Goal: Task Accomplishment & Management: Complete application form

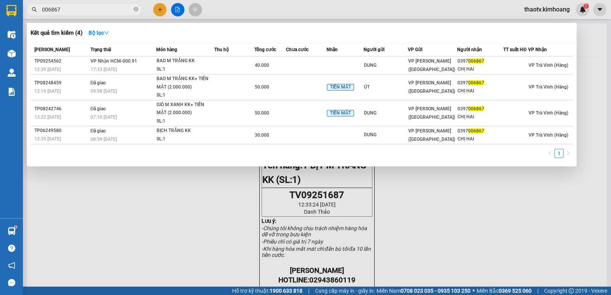
click at [0, 24] on section "Kết quả tìm kiếm ( 4 ) Bộ lọc Mã ĐH Trạng thái Món hàng Thu hộ Tổng cước Chưa c…" at bounding box center [305, 147] width 611 height 295
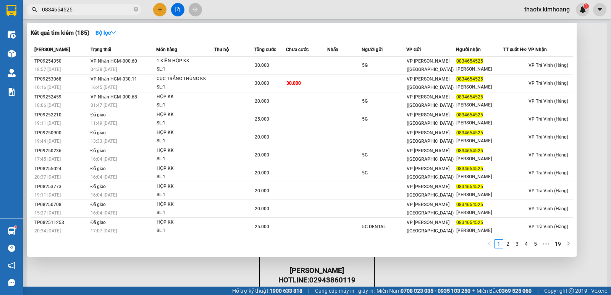
drag, startPoint x: 89, startPoint y: 9, endPoint x: 24, endPoint y: 11, distance: 65.3
click at [24, 10] on div "0834654525" at bounding box center [74, 9] width 149 height 11
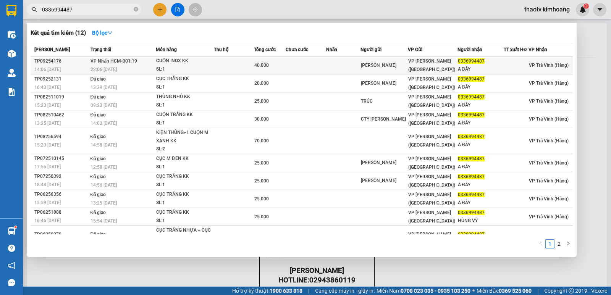
type input "0336994487"
click at [142, 62] on td "VP Nhận HCM-001.19 22:06 [DATE]" at bounding box center [123, 65] width 68 height 18
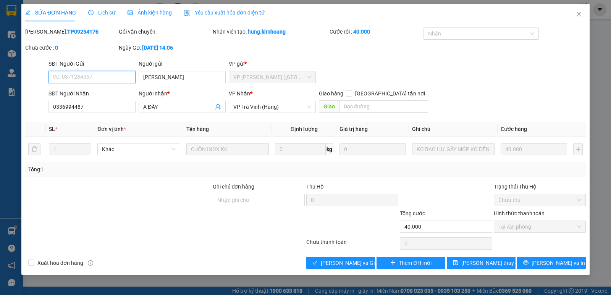
type input "[PERSON_NAME]"
type input "0336994487"
type input "A ĐẤY"
type input "40.000"
click at [342, 264] on span "[PERSON_NAME] và Giao hàng" at bounding box center [357, 263] width 73 height 8
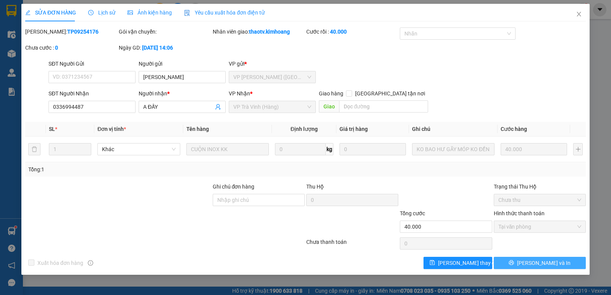
click at [536, 267] on span "[PERSON_NAME] và In" at bounding box center [543, 263] width 53 height 8
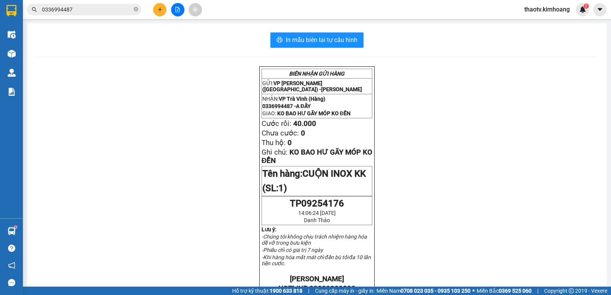
click at [156, 14] on button at bounding box center [159, 9] width 13 height 13
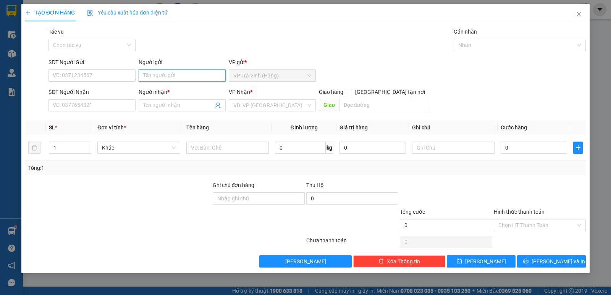
drag, startPoint x: 158, startPoint y: 79, endPoint x: 152, endPoint y: 73, distance: 8.6
click at [158, 78] on input "Người gửi" at bounding box center [182, 75] width 87 height 12
type input "AN"
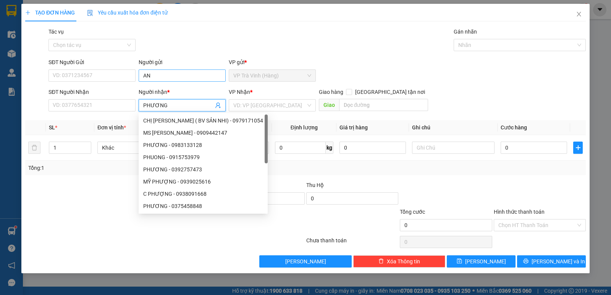
type input "PHƯƠNG"
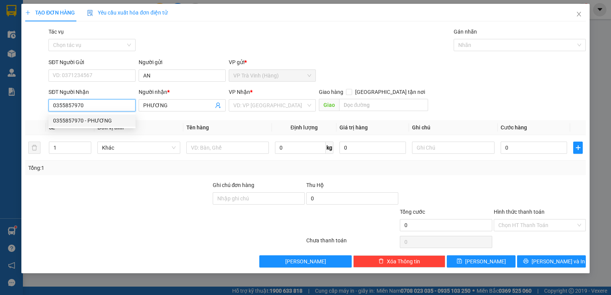
type input "0355857970"
click at [98, 127] on div "0355857970 0355857970 - [PERSON_NAME]" at bounding box center [91, 120] width 87 height 15
click at [87, 106] on input "0355857970" at bounding box center [91, 105] width 87 height 12
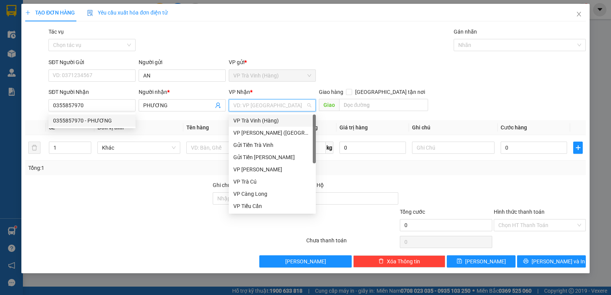
click at [255, 106] on input "search" at bounding box center [269, 105] width 73 height 11
click at [259, 132] on div "VP [PERSON_NAME] ([GEOGRAPHIC_DATA])" at bounding box center [272, 133] width 78 height 8
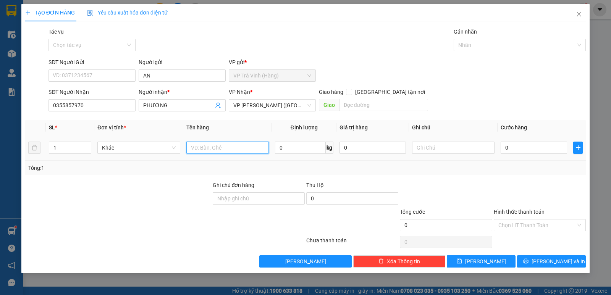
click at [207, 149] on input "text" at bounding box center [227, 148] width 82 height 12
type input "1 BỊT TRẮNG KK"
click at [520, 146] on input "0" at bounding box center [533, 148] width 66 height 12
type input "3"
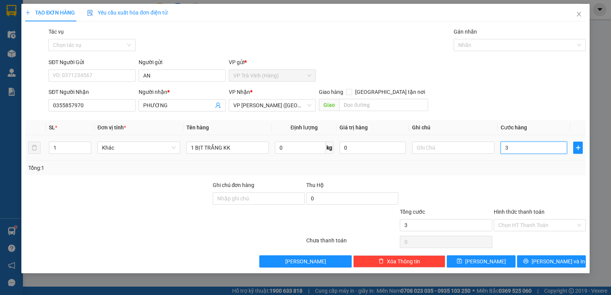
type input "3"
type input "30"
type input "30.000"
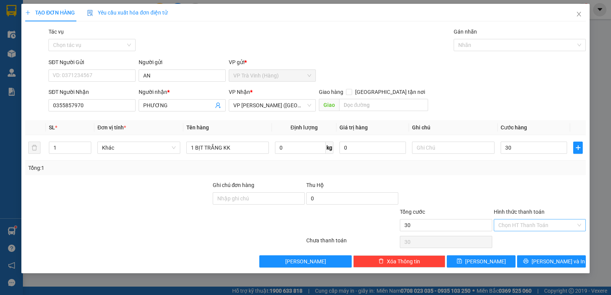
type input "30.000"
click at [533, 227] on input "Hình thức thanh toán" at bounding box center [536, 224] width 77 height 11
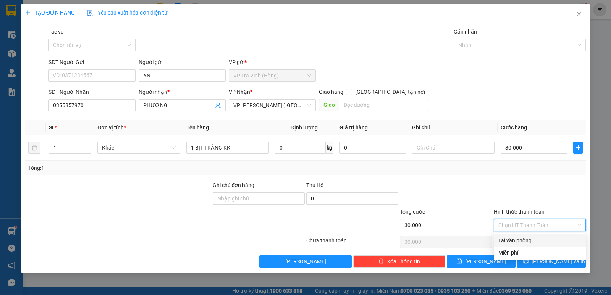
click at [526, 243] on div "Tại văn phòng" at bounding box center [539, 240] width 83 height 8
type input "0"
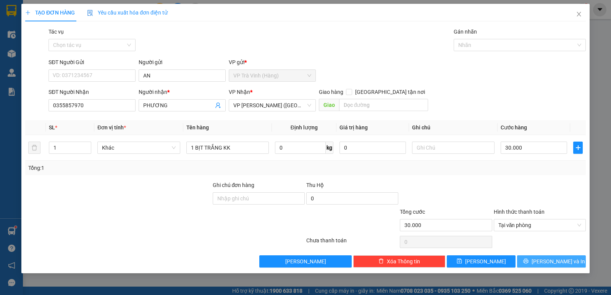
click at [528, 262] on icon "printer" at bounding box center [525, 260] width 5 height 5
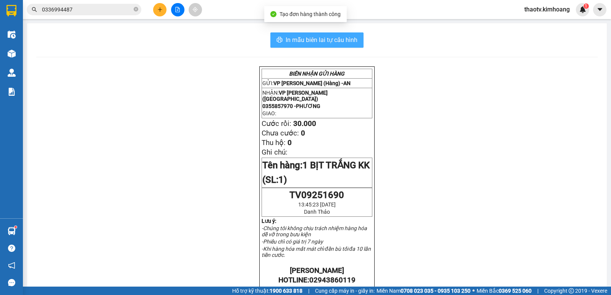
click at [339, 42] on span "In mẫu biên lai tự cấu hình" at bounding box center [321, 40] width 72 height 10
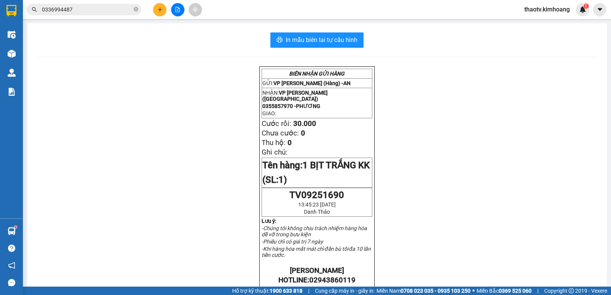
drag, startPoint x: 77, startPoint y: 8, endPoint x: 0, endPoint y: 39, distance: 82.9
click at [0, 39] on section "Kết quả tìm kiếm ( 12 ) Bộ lọc Mã ĐH Trạng thái Món hàng Thu hộ Tổng cước Chưa …" at bounding box center [305, 147] width 611 height 295
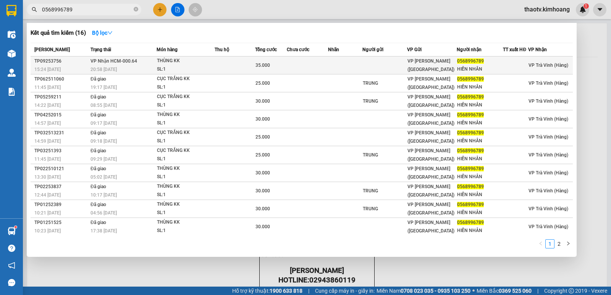
type input "0568996789"
click at [130, 64] on span "VP Nhận HCM-000.64" at bounding box center [113, 60] width 47 height 5
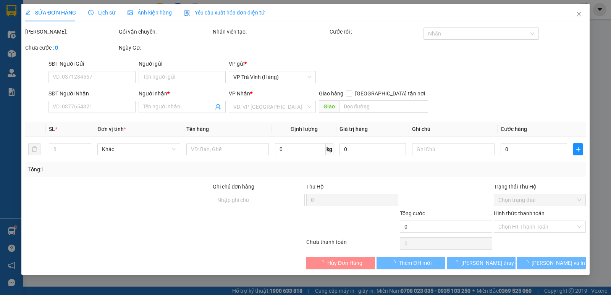
type input "0568996789"
type input "HIỀN NHÂN"
type input "35.000"
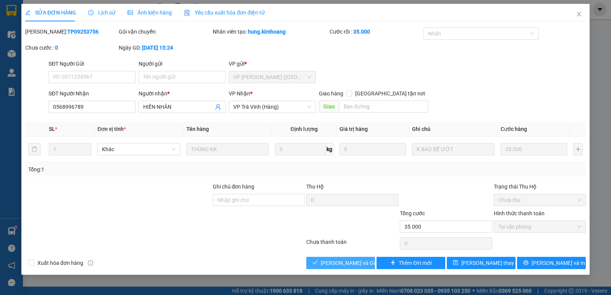
click at [330, 261] on span "[PERSON_NAME] và Giao hàng" at bounding box center [357, 263] width 73 height 8
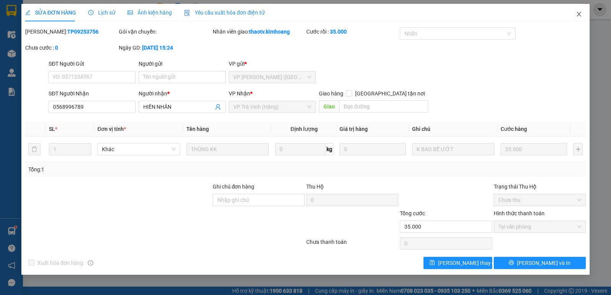
click at [578, 15] on icon "close" at bounding box center [579, 14] width 6 height 6
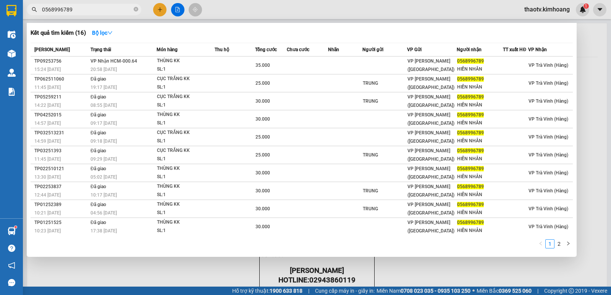
drag, startPoint x: 84, startPoint y: 9, endPoint x: 3, endPoint y: 19, distance: 81.9
click at [0, 17] on section "Kết quả tìm kiếm ( 16 ) Bộ lọc Mã ĐH Trạng thái Món hàng Thu hộ Tổng cước Chưa …" at bounding box center [305, 147] width 611 height 295
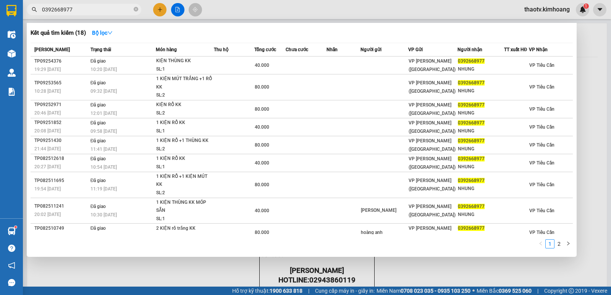
drag, startPoint x: 88, startPoint y: 11, endPoint x: 14, endPoint y: 10, distance: 74.1
click at [15, 10] on section "Kết quả tìm kiếm ( 18 ) Bộ lọc Mã ĐH Trạng thái Món hàng Thu hộ Tổng cước Chưa …" at bounding box center [305, 147] width 611 height 295
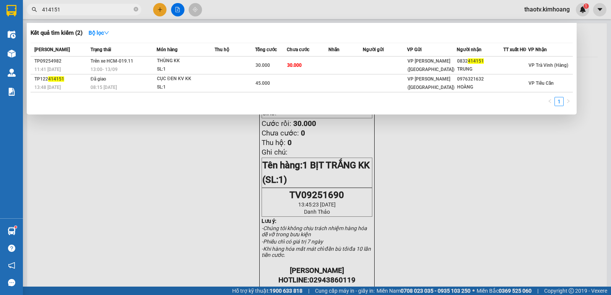
drag, startPoint x: 65, startPoint y: 9, endPoint x: 0, endPoint y: 42, distance: 73.1
click at [0, 39] on section "Kết quả tìm kiếm ( 2 ) Bộ lọc Mã ĐH Trạng thái Món hàng Thu hộ Tổng cước Chưa c…" at bounding box center [305, 147] width 611 height 295
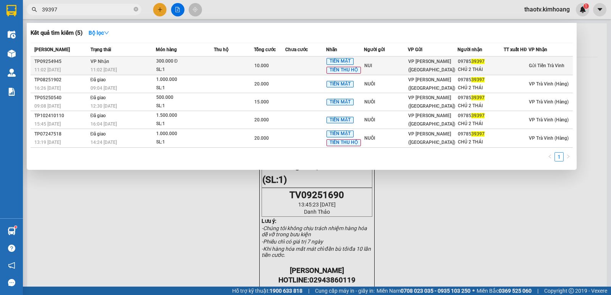
type input "39397"
click at [175, 66] on div "SL: 1" at bounding box center [184, 70] width 57 height 8
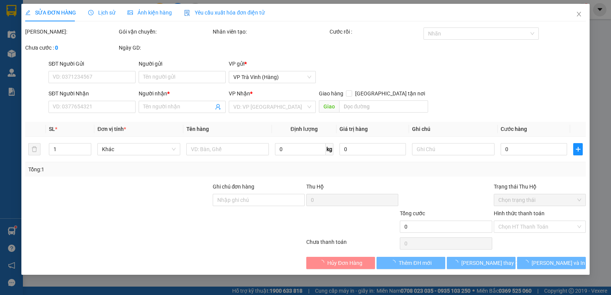
type input "NUI"
type input "0978539397"
type input "CHÚ 2 THÁI"
type input "10.000"
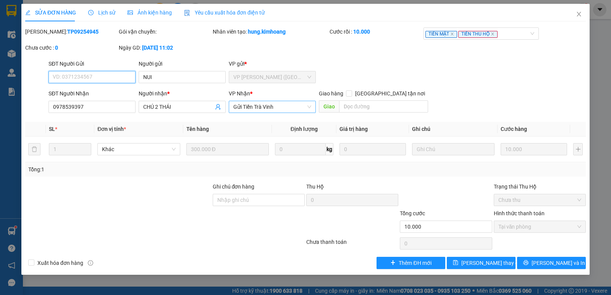
click at [263, 106] on span "Gửi Tiền Trà Vinh" at bounding box center [272, 106] width 78 height 11
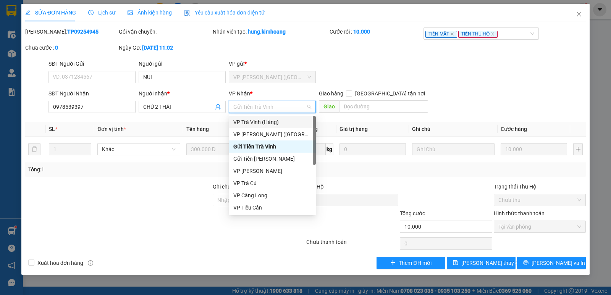
click at [261, 126] on div "VP Trà Vinh (Hàng)" at bounding box center [272, 122] width 87 height 12
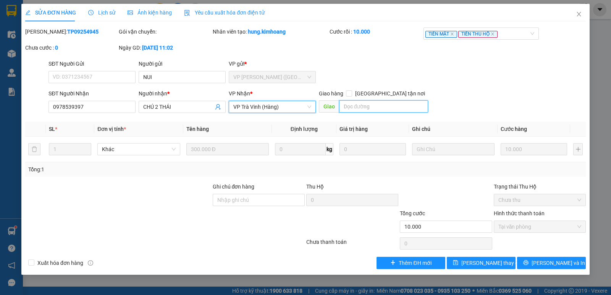
click at [359, 106] on input "text" at bounding box center [383, 106] width 89 height 12
type input "1"
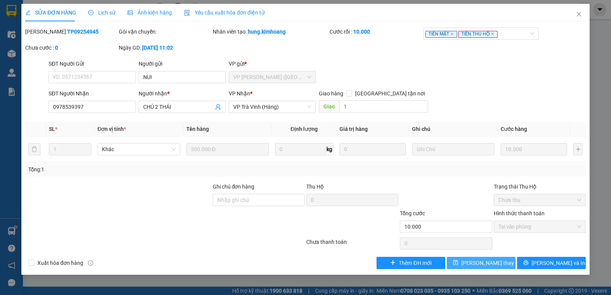
drag, startPoint x: 492, startPoint y: 258, endPoint x: 482, endPoint y: 254, distance: 10.6
click at [491, 258] on button "[PERSON_NAME] thay đổi" at bounding box center [481, 263] width 69 height 12
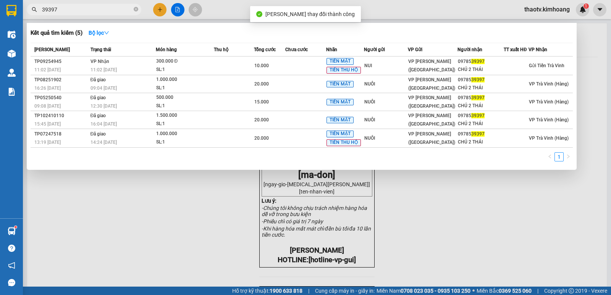
click at [97, 9] on input "39397" at bounding box center [87, 9] width 90 height 8
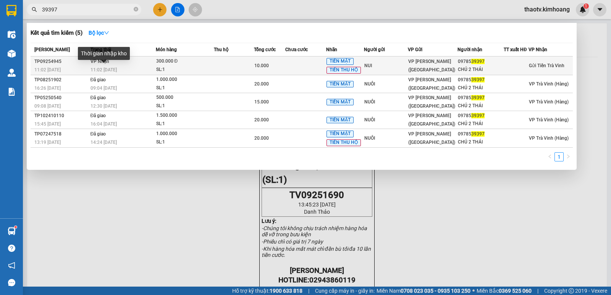
click at [108, 67] on span "11:02 [DATE]" at bounding box center [103, 69] width 26 height 5
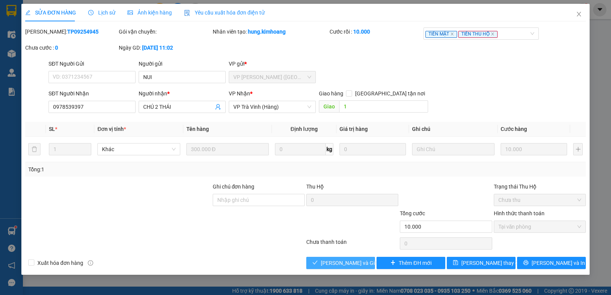
click at [353, 259] on span "[PERSON_NAME] và Giao hàng" at bounding box center [357, 263] width 73 height 8
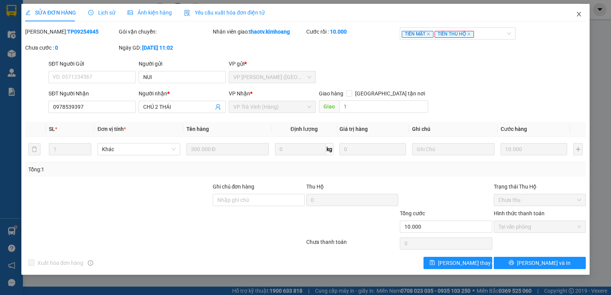
click at [576, 15] on icon "close" at bounding box center [579, 14] width 6 height 6
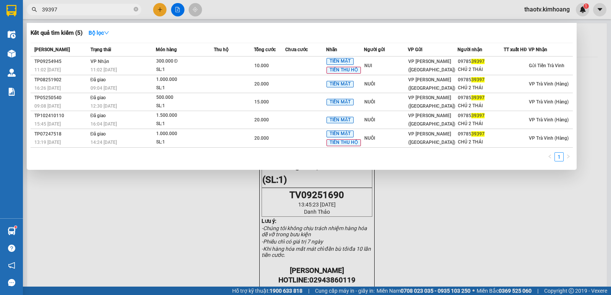
drag, startPoint x: 72, startPoint y: 7, endPoint x: 0, endPoint y: 11, distance: 71.9
click at [0, 11] on section "Kết quả tìm kiếm ( 5 ) Bộ lọc Mã ĐH Trạng thái Món hàng Thu hộ Tổng cước Chưa c…" at bounding box center [305, 147] width 611 height 295
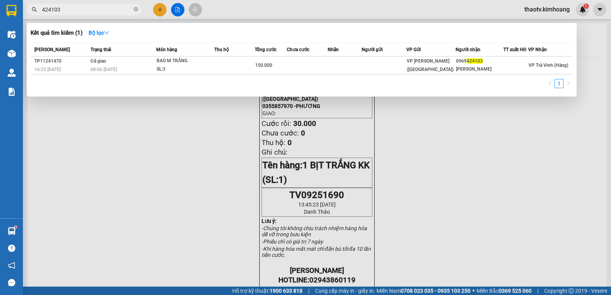
type input "424103"
click at [156, 9] on div at bounding box center [305, 147] width 611 height 295
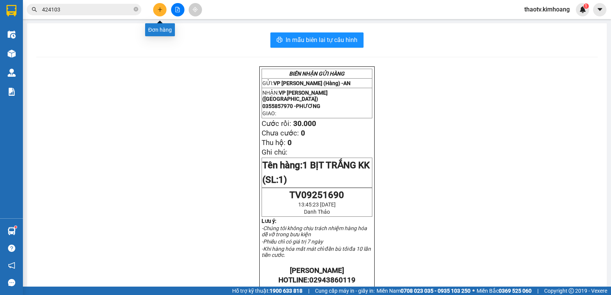
click at [164, 6] on button at bounding box center [159, 9] width 13 height 13
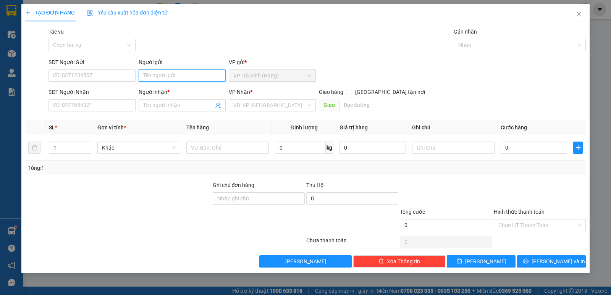
click at [152, 77] on input "Người gửi" at bounding box center [182, 75] width 87 height 12
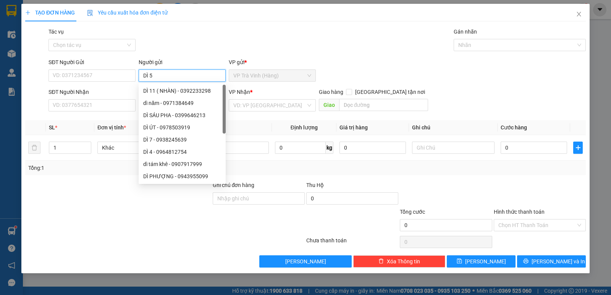
type input "DÌ 5"
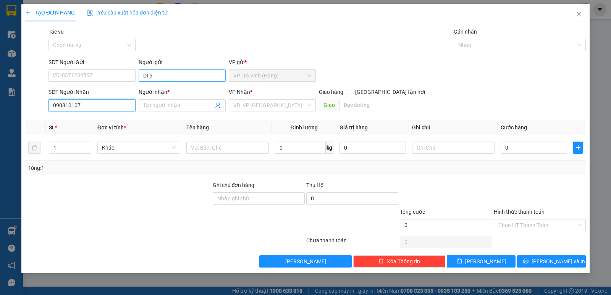
type input "0908101079"
click at [103, 121] on div "0908101079 - dung em" at bounding box center [92, 120] width 78 height 8
type input "dung em"
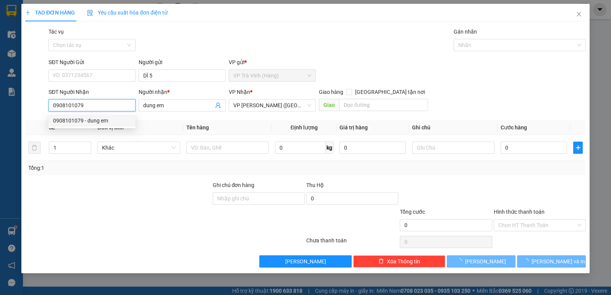
type input "80.000"
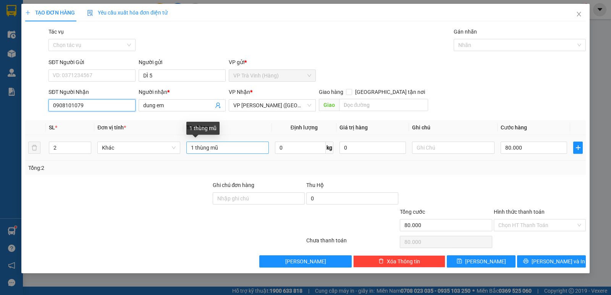
type input "0908101079"
drag, startPoint x: 219, startPoint y: 149, endPoint x: 0, endPoint y: 158, distance: 219.6
click at [0, 152] on div "TẠO ĐƠN HÀNG Yêu cầu xuất hóa đơn điện tử Transit Pickup Surcharge Ids Transit …" at bounding box center [305, 147] width 611 height 295
type input "1 BỊT M CAM KK"
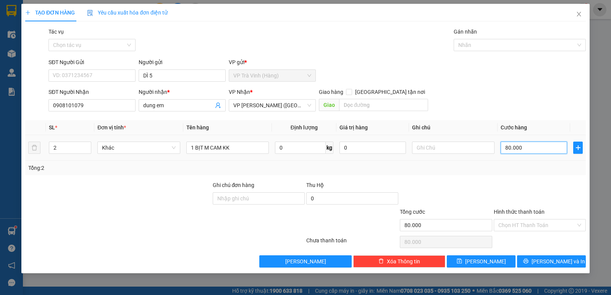
click at [534, 150] on input "80.000" at bounding box center [533, 148] width 66 height 12
type input "3"
type input "30"
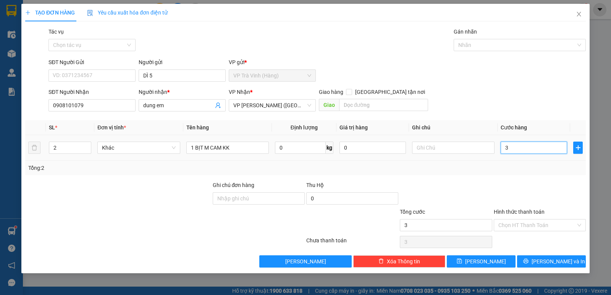
type input "30"
type input "30.000"
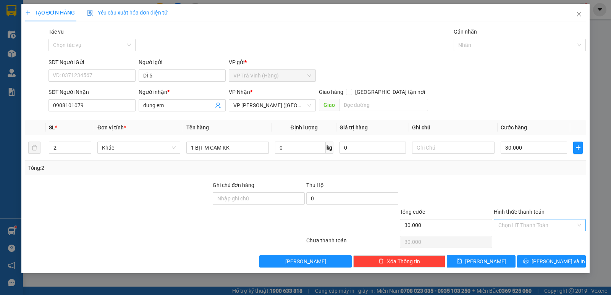
drag, startPoint x: 519, startPoint y: 226, endPoint x: 522, endPoint y: 235, distance: 9.7
click at [519, 227] on input "Hình thức thanh toán" at bounding box center [536, 224] width 77 height 11
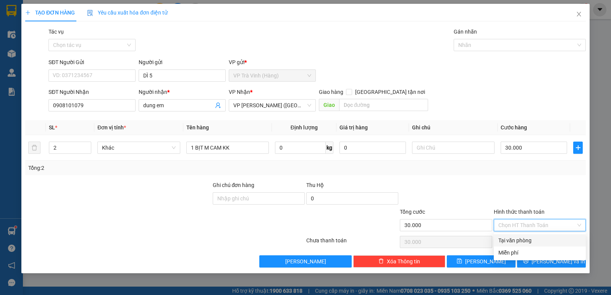
click at [525, 238] on div "Tại văn phòng" at bounding box center [539, 240] width 83 height 8
type input "0"
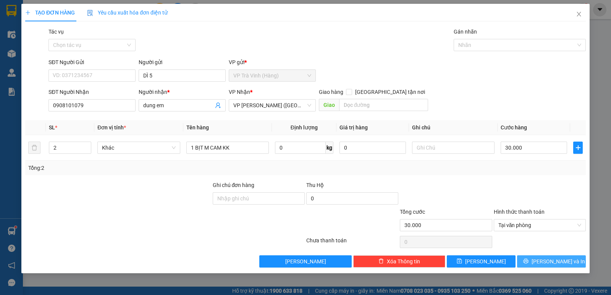
click at [563, 264] on span "[PERSON_NAME] và In" at bounding box center [557, 261] width 53 height 8
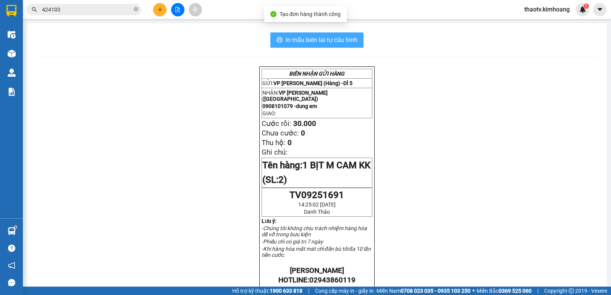
click at [343, 46] on button "In mẫu biên lai tự cấu hình" at bounding box center [316, 39] width 93 height 15
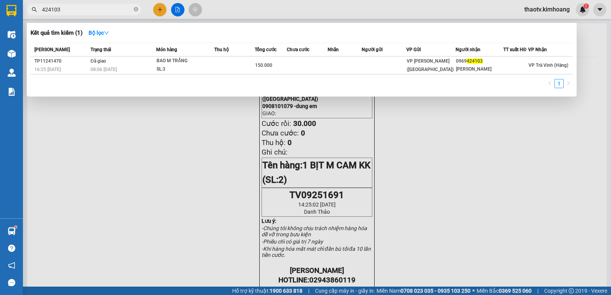
drag, startPoint x: 88, startPoint y: 11, endPoint x: 0, endPoint y: 31, distance: 90.1
click at [0, 31] on section "Kết quả tìm kiếm ( 1 ) Bộ lọc Mã ĐH Trạng thái Món hàng Thu hộ Tổng cước Chưa c…" at bounding box center [305, 147] width 611 height 295
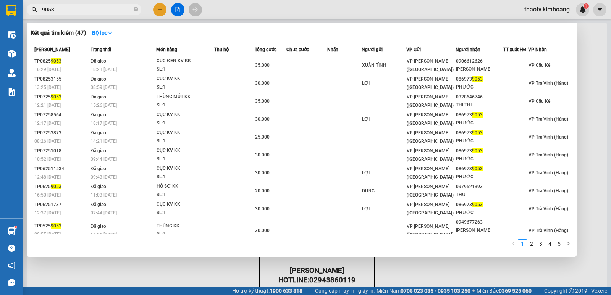
drag, startPoint x: 76, startPoint y: 12, endPoint x: 0, endPoint y: 3, distance: 76.4
click at [0, 8] on section "Kết quả tìm kiếm ( 47 ) Bộ lọc Mã ĐH Trạng thái Món hàng Thu hộ Tổng cước Chưa …" at bounding box center [305, 147] width 611 height 295
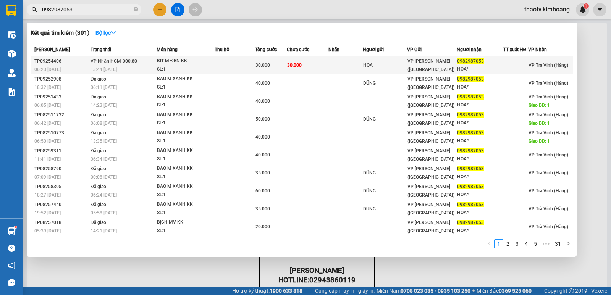
type input "0982987053"
click at [224, 66] on td at bounding box center [234, 65] width 40 height 18
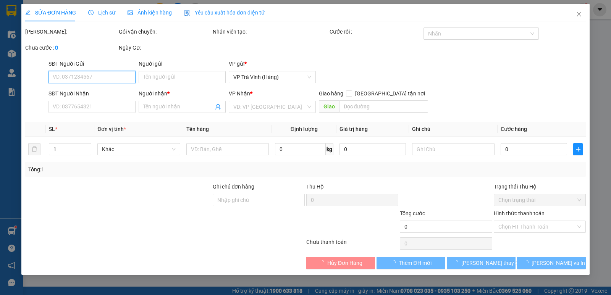
type input "HOA"
type input "0982987053"
type input "HOA*"
type input "30.000"
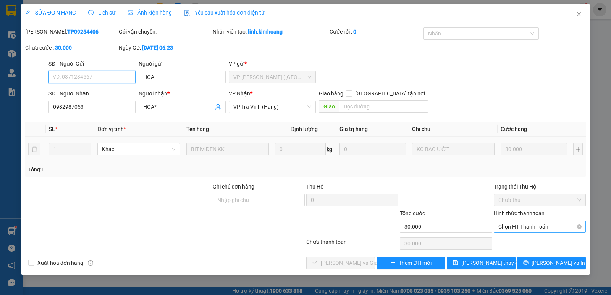
click at [502, 224] on span "Chọn HT Thanh Toán" at bounding box center [539, 226] width 83 height 11
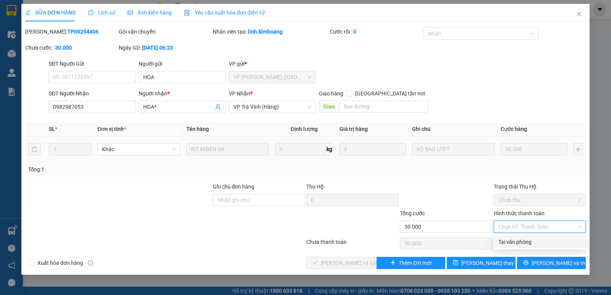
drag, startPoint x: 504, startPoint y: 240, endPoint x: 494, endPoint y: 241, distance: 10.0
click at [504, 240] on div "Tại văn phòng" at bounding box center [539, 242] width 83 height 8
type input "0"
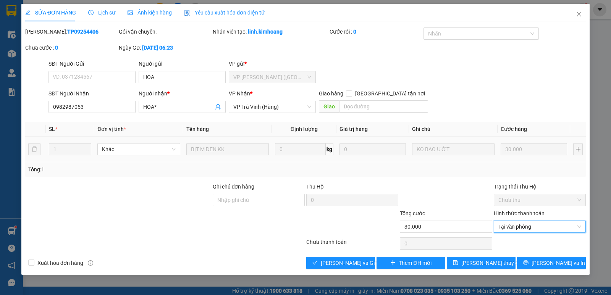
click at [344, 271] on div "SỬA ĐƠN HÀNG Lịch sử Ảnh kiện hàng Yêu cầu xuất hóa đơn điện tử Total Paid Fee …" at bounding box center [305, 139] width 568 height 271
click at [347, 263] on span "[PERSON_NAME] và Giao hàng" at bounding box center [357, 263] width 73 height 8
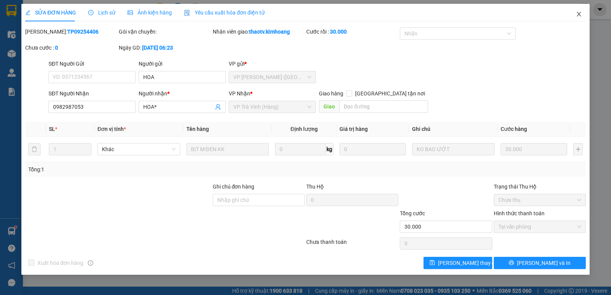
drag, startPoint x: 578, startPoint y: 16, endPoint x: 570, endPoint y: 16, distance: 8.0
click at [577, 16] on icon "close" at bounding box center [578, 14] width 4 height 5
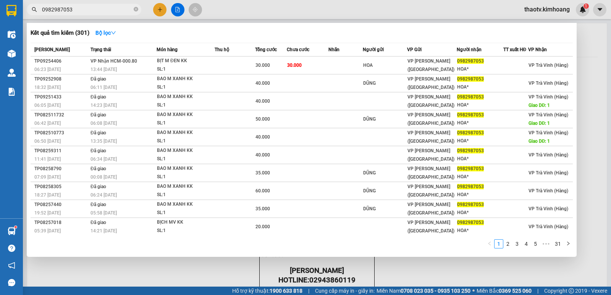
click at [84, 12] on input "0982987053" at bounding box center [87, 9] width 90 height 8
click at [82, 12] on input "0982987053" at bounding box center [87, 9] width 90 height 8
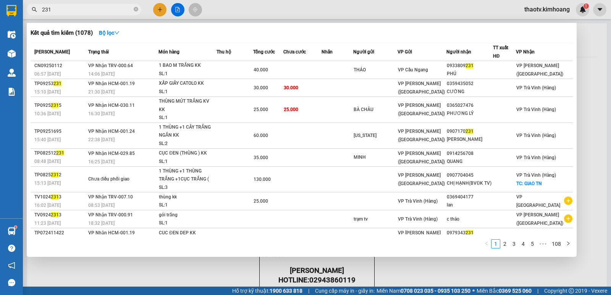
type input "231"
click at [175, 10] on div at bounding box center [305, 147] width 611 height 295
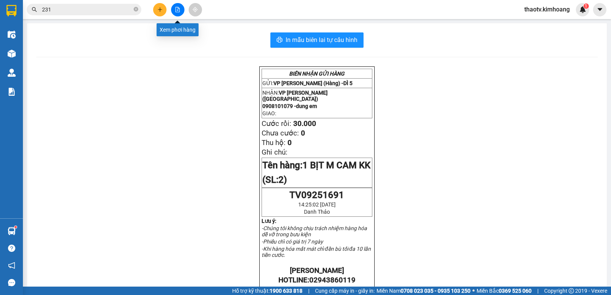
click at [174, 15] on button at bounding box center [177, 9] width 13 height 13
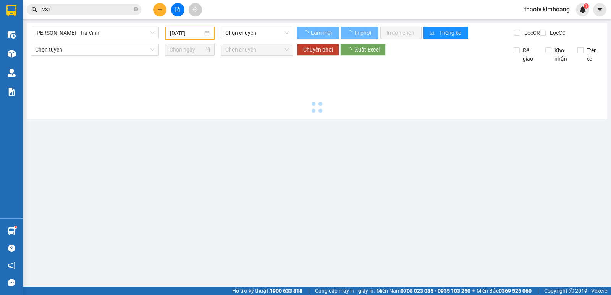
type input "[DATE]"
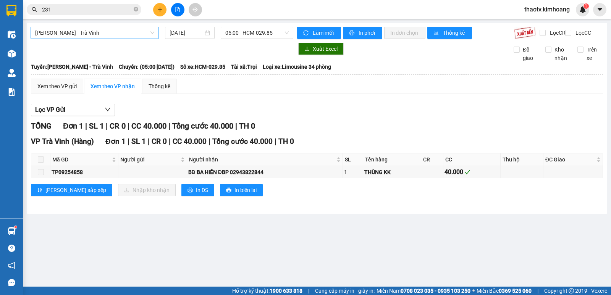
click at [102, 37] on span "[PERSON_NAME] - Trà Vinh" at bounding box center [94, 32] width 119 height 11
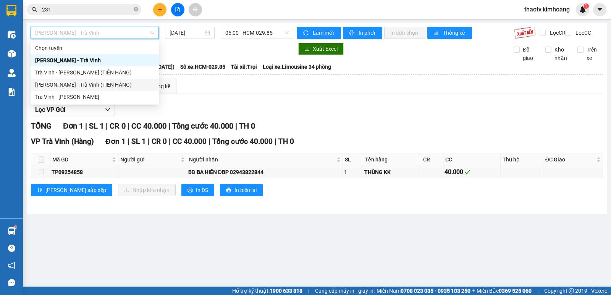
click at [87, 81] on div "[PERSON_NAME] - Trà Vinh (TIỀN HÀNG)" at bounding box center [94, 85] width 119 height 8
type input "[DATE]"
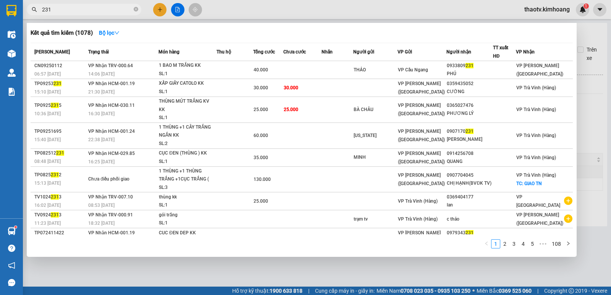
drag, startPoint x: 71, startPoint y: 9, endPoint x: 0, endPoint y: 37, distance: 76.0
click at [0, 37] on section "Kết quả tìm kiếm ( 1078 ) Bộ lọc Mã ĐH Trạng thái Món hàng Thu hộ Tổng cước Chư…" at bounding box center [305, 147] width 611 height 295
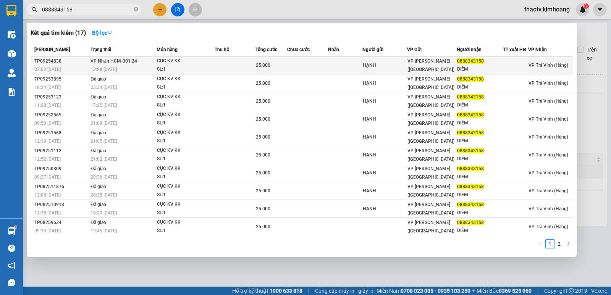
type input "0888343158"
click at [106, 70] on span "13:28 [DATE]" at bounding box center [103, 69] width 26 height 5
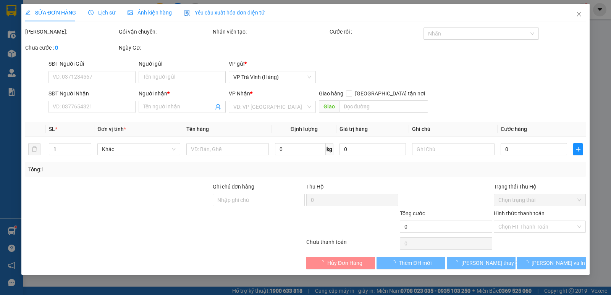
type input "HẠNH"
type input "0888343158"
type input "DIỄM"
type input "25.000"
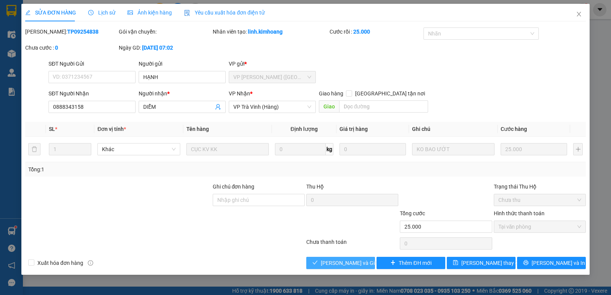
click at [358, 262] on span "[PERSON_NAME] và Giao hàng" at bounding box center [357, 263] width 73 height 8
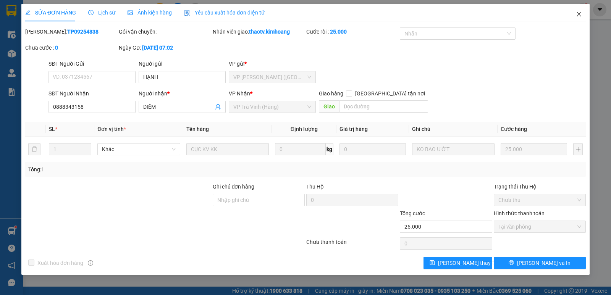
click at [577, 18] on span "Close" at bounding box center [578, 14] width 21 height 21
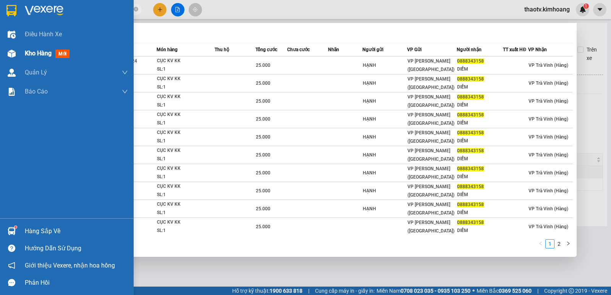
drag, startPoint x: 81, startPoint y: 10, endPoint x: 0, endPoint y: 55, distance: 93.0
click at [0, 55] on section "Kết quả tìm kiếm ( 17 ) Bộ lọc Mã ĐH Trạng thái Món hàng Thu hộ Tổng cước Chưa …" at bounding box center [305, 147] width 611 height 295
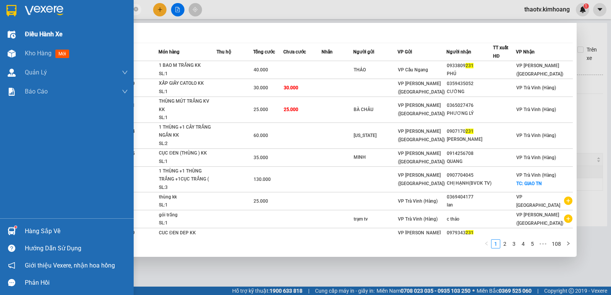
drag, startPoint x: 64, startPoint y: 8, endPoint x: 0, endPoint y: 29, distance: 67.7
click at [0, 29] on section "Kết quả tìm kiếm ( 1078 ) Bộ lọc Mã ĐH Trạng thái Món hàng Thu hộ Tổng cước Chư…" at bounding box center [305, 147] width 611 height 295
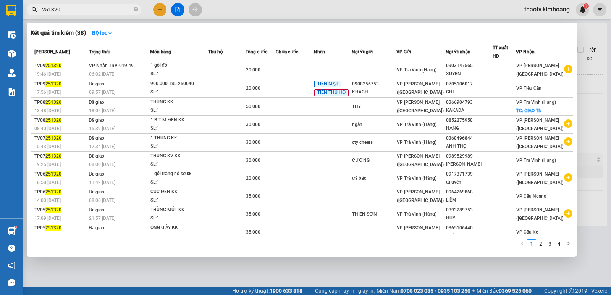
click at [77, 10] on input "251320" at bounding box center [87, 9] width 90 height 8
click at [76, 10] on input "251320" at bounding box center [87, 9] width 90 height 8
click at [69, 8] on input "251320" at bounding box center [87, 9] width 90 height 8
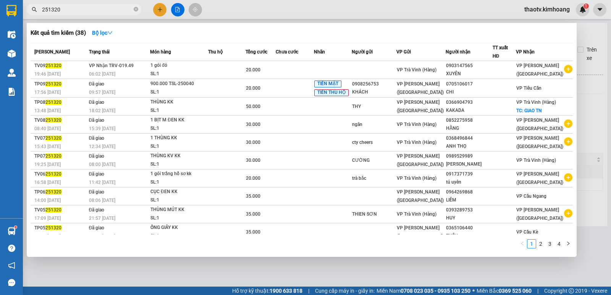
click at [69, 8] on input "251320" at bounding box center [87, 9] width 90 height 8
click at [73, 11] on input "251320" at bounding box center [87, 9] width 90 height 8
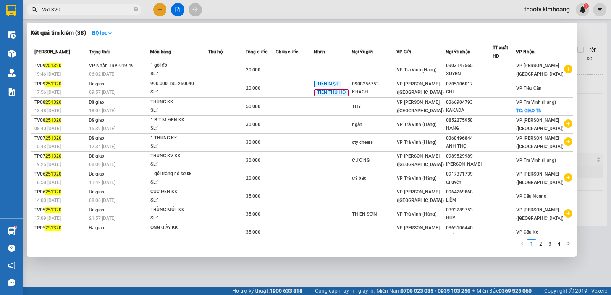
click at [73, 11] on input "251320" at bounding box center [87, 9] width 90 height 8
click at [73, 10] on input "251320" at bounding box center [87, 9] width 90 height 8
click at [81, 8] on input "251320" at bounding box center [87, 9] width 90 height 8
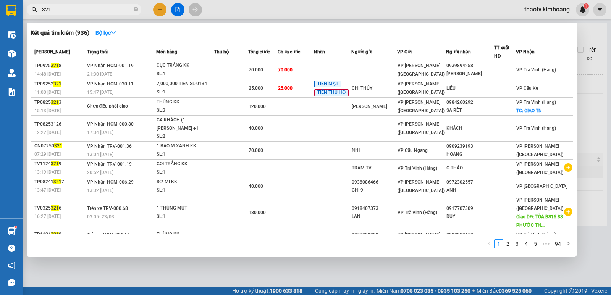
click at [92, 10] on input "321" at bounding box center [87, 9] width 90 height 8
click at [60, 11] on input "321" at bounding box center [87, 9] width 90 height 8
click at [58, 7] on input "321" at bounding box center [87, 9] width 90 height 8
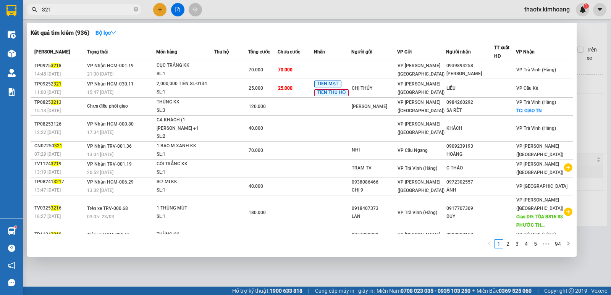
click at [58, 7] on input "321" at bounding box center [87, 9] width 90 height 8
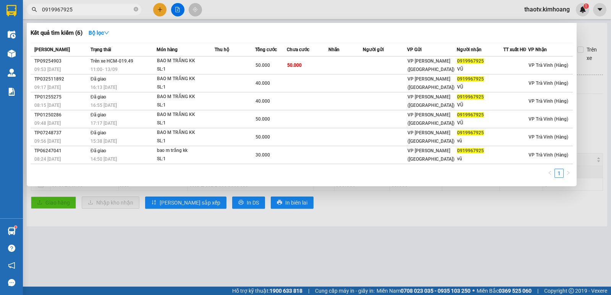
type input "0919967925"
click at [227, 5] on div at bounding box center [305, 147] width 611 height 295
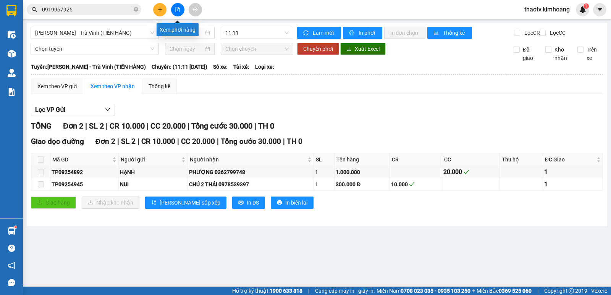
click at [177, 8] on icon "file-add" at bounding box center [177, 9] width 5 height 5
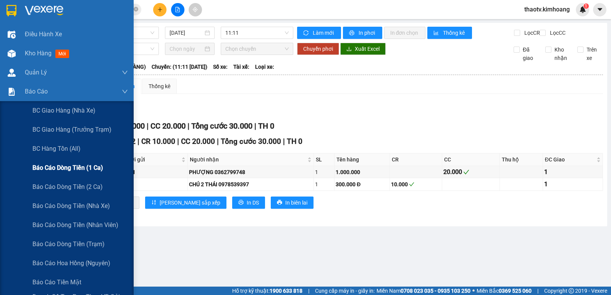
click at [66, 168] on span "Báo cáo dòng tiền (1 ca)" at bounding box center [67, 168] width 71 height 10
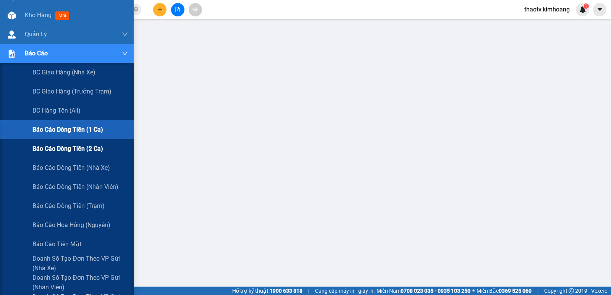
scroll to position [76, 0]
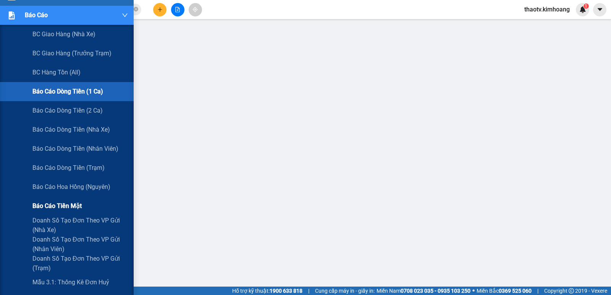
click at [74, 203] on span "Báo cáo tiền mặt" at bounding box center [56, 206] width 49 height 10
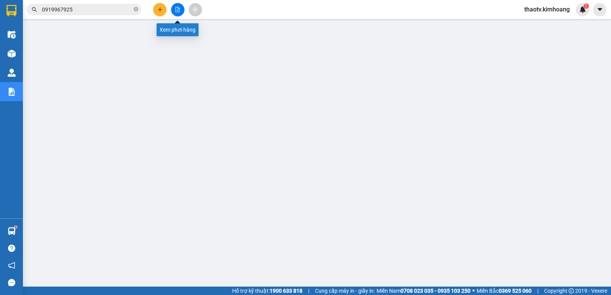
click at [178, 11] on icon "file-add" at bounding box center [177, 9] width 5 height 5
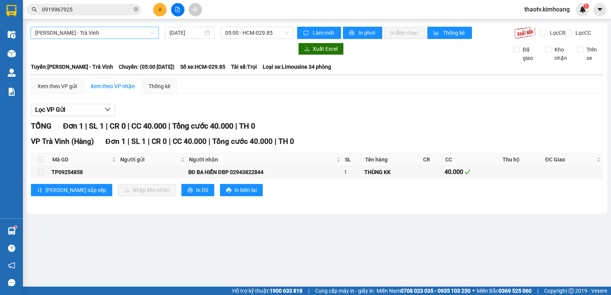
click at [132, 32] on span "[PERSON_NAME] - Trà Vinh" at bounding box center [94, 32] width 119 height 11
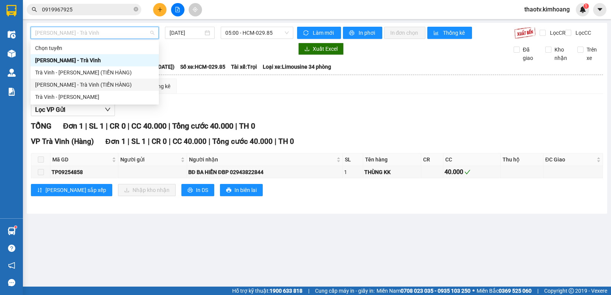
click at [98, 82] on div "[PERSON_NAME] - Trà Vinh (TIỀN HÀNG)" at bounding box center [94, 85] width 119 height 8
type input "[DATE]"
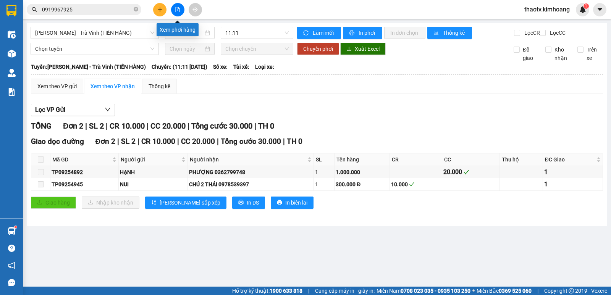
click at [177, 12] on button at bounding box center [177, 9] width 13 height 13
click at [179, 10] on icon "file-add" at bounding box center [178, 9] width 4 height 5
click at [121, 34] on span "[PERSON_NAME] - Trà Vinh (TIỀN HÀNG)" at bounding box center [94, 32] width 119 height 11
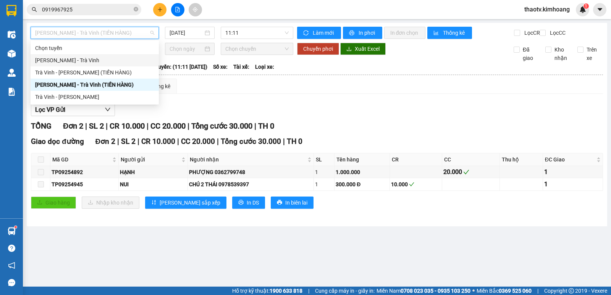
click at [73, 62] on div "[PERSON_NAME] - Trà Vinh" at bounding box center [94, 60] width 119 height 8
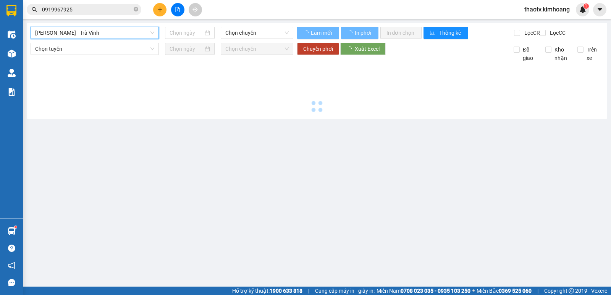
type input "[DATE]"
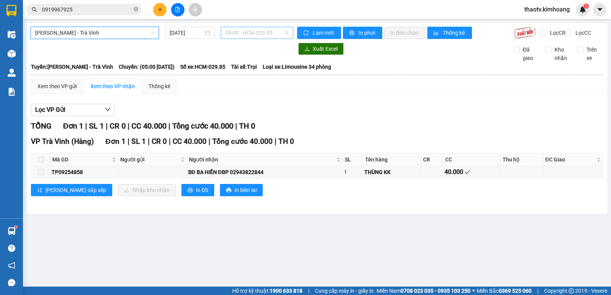
click at [244, 34] on span "05:00 - HCM-029.85" at bounding box center [256, 32] width 63 height 11
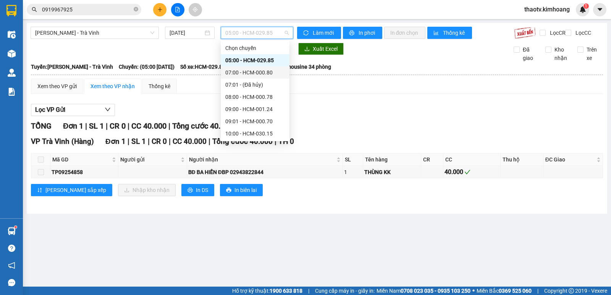
click at [234, 74] on div "07:00 - HCM-000.80" at bounding box center [255, 72] width 60 height 8
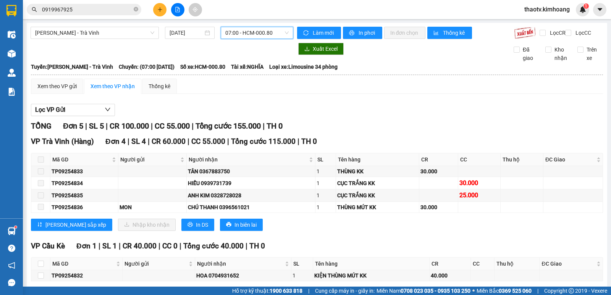
click at [256, 27] on span "07:00 - HCM-000.80" at bounding box center [256, 32] width 63 height 11
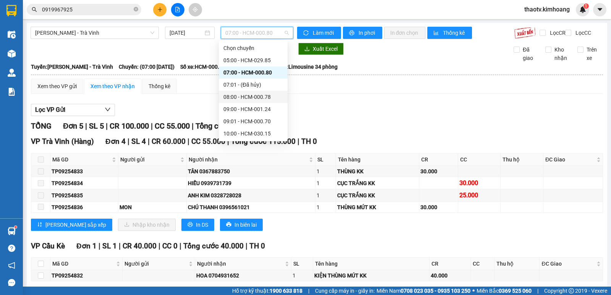
click at [229, 94] on div "08:00 - HCM-000.78" at bounding box center [253, 97] width 60 height 8
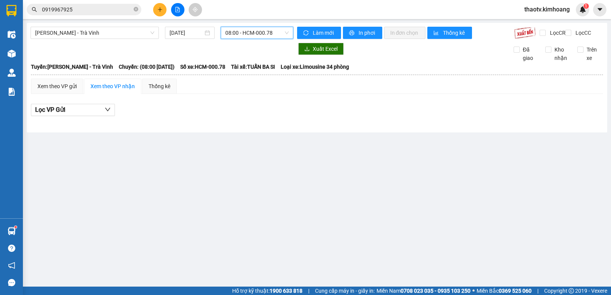
click at [247, 35] on span "08:00 - HCM-000.78" at bounding box center [256, 32] width 63 height 11
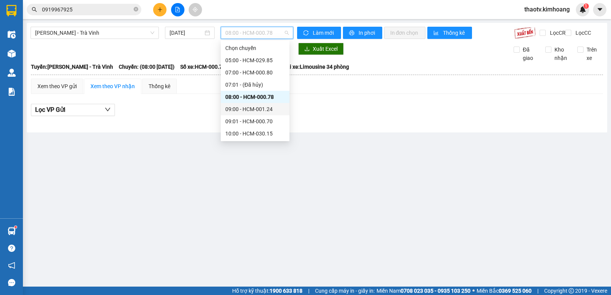
click at [231, 108] on div "09:00 - HCM-001.24" at bounding box center [255, 109] width 60 height 8
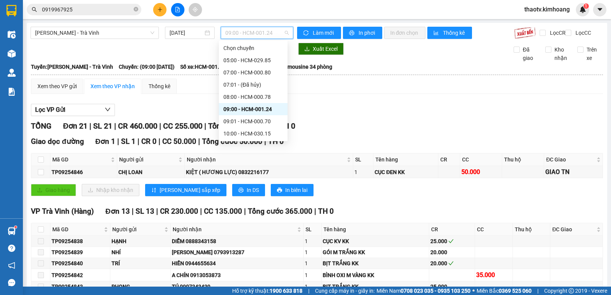
click at [252, 34] on span "09:00 - HCM-001.24" at bounding box center [256, 32] width 63 height 11
click at [227, 121] on div "09:01 - HCM-000.70" at bounding box center [253, 121] width 60 height 8
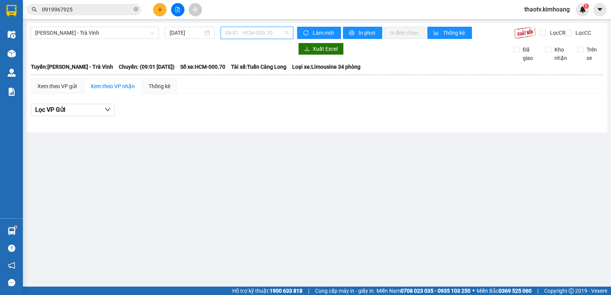
click at [247, 29] on span "09:01 - HCM-000.70" at bounding box center [256, 32] width 63 height 11
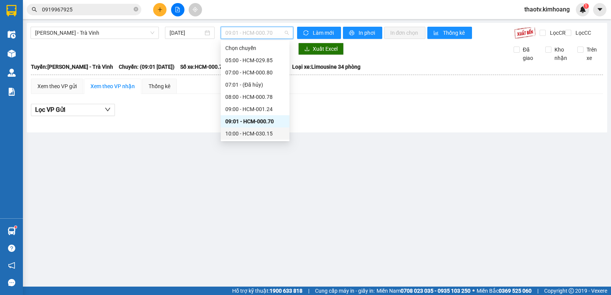
click at [233, 132] on div "10:00 - HCM-030.15" at bounding box center [255, 133] width 60 height 8
click at [243, 33] on span "10:00 - HCM-030.15" at bounding box center [256, 32] width 63 height 11
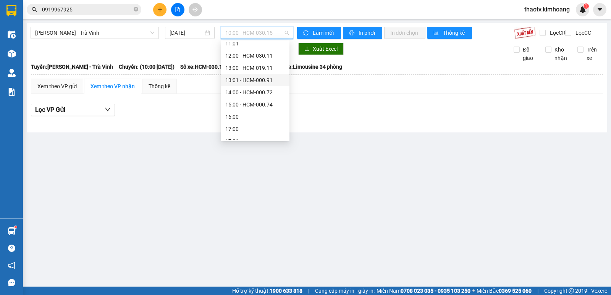
scroll to position [76, 0]
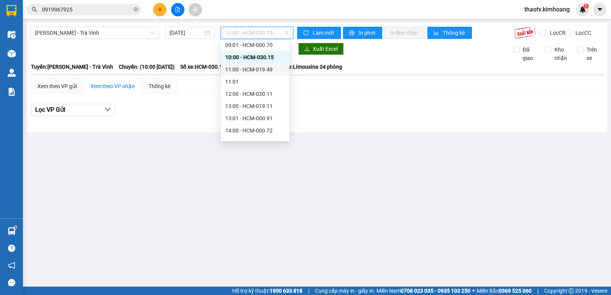
click at [239, 72] on div "11:00 - HCM-019.49" at bounding box center [255, 69] width 60 height 8
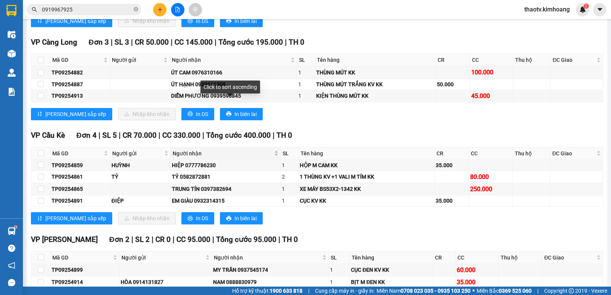
scroll to position [1078, 0]
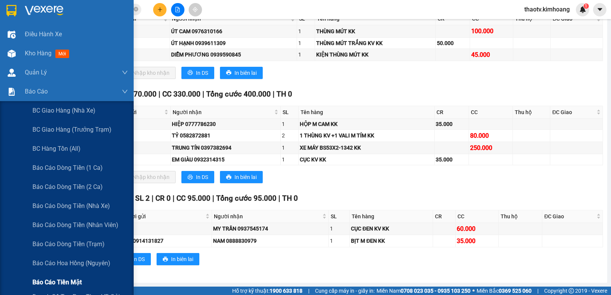
click at [61, 281] on span "Báo cáo tiền mặt" at bounding box center [56, 282] width 49 height 10
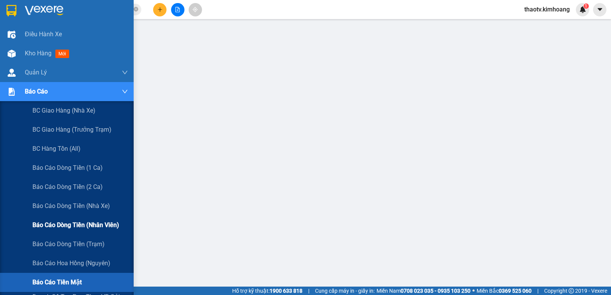
scroll to position [84, 0]
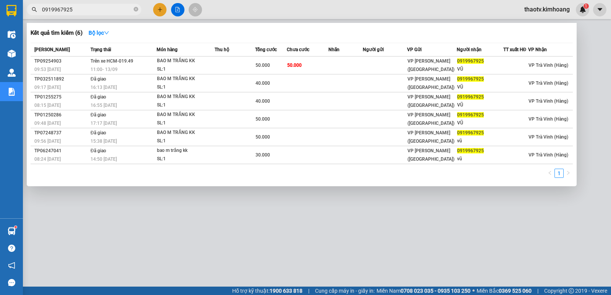
click at [92, 11] on input "0919967925" at bounding box center [87, 9] width 90 height 8
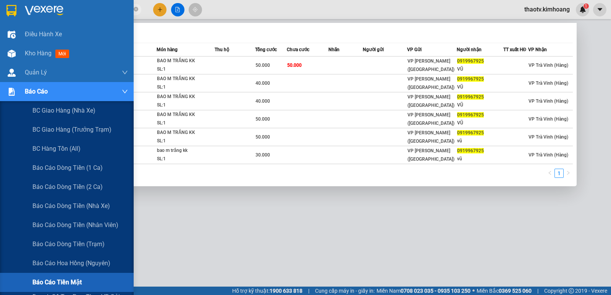
click at [17, 91] on div at bounding box center [11, 91] width 13 height 13
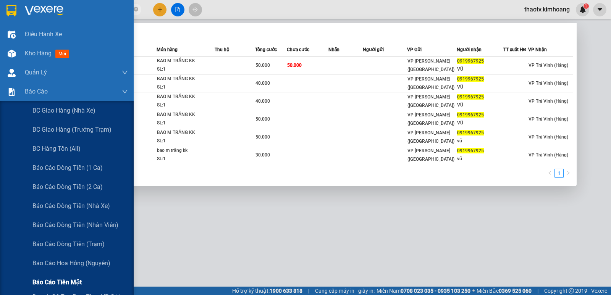
click at [67, 283] on span "Báo cáo tiền mặt" at bounding box center [56, 282] width 49 height 10
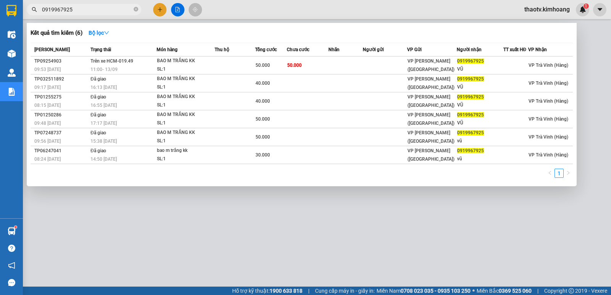
click at [66, 282] on div at bounding box center [305, 147] width 611 height 295
drag, startPoint x: 77, startPoint y: 10, endPoint x: 0, endPoint y: 10, distance: 77.1
click at [0, 10] on section "Kết quả tìm kiếm ( 6 ) Bộ lọc Mã ĐH Trạng thái Món hàng Thu hộ Tổng cước Chưa c…" at bounding box center [305, 147] width 611 height 295
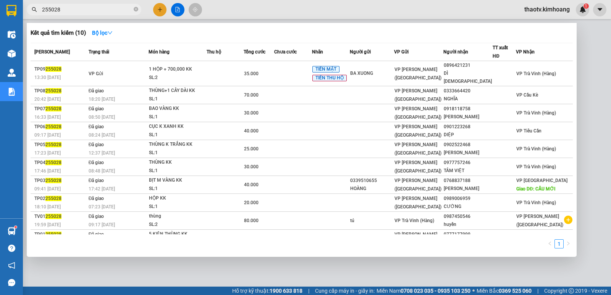
drag, startPoint x: 66, startPoint y: 6, endPoint x: 3, endPoint y: 13, distance: 63.4
click at [23, 6] on div "255028" at bounding box center [74, 9] width 149 height 11
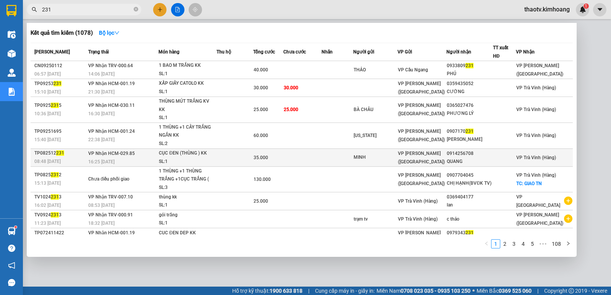
scroll to position [30, 0]
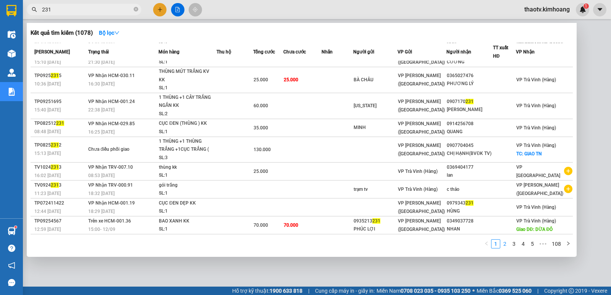
type input "231"
click at [504, 244] on link "2" at bounding box center [504, 244] width 8 height 8
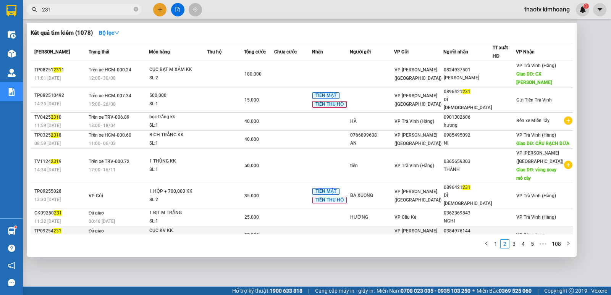
scroll to position [41, 0]
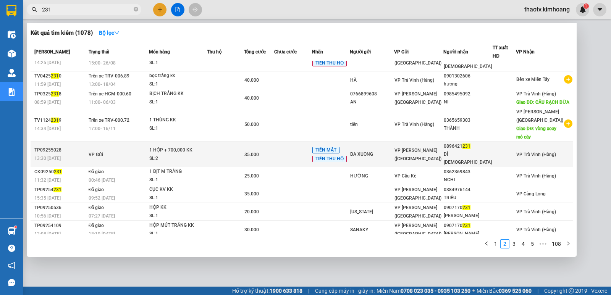
click at [186, 150] on div "1 HỘP + 700,000 KK" at bounding box center [177, 150] width 57 height 8
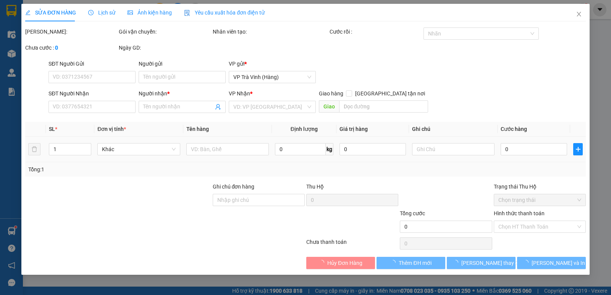
type input "BA XUONG"
type input "0896421231"
type input "DÌ [DEMOGRAPHIC_DATA]"
type input "35.000"
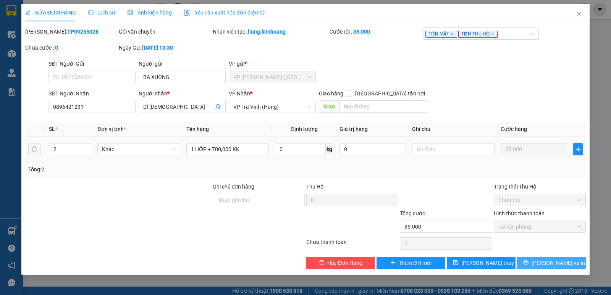
click at [545, 260] on span "[PERSON_NAME] và In" at bounding box center [557, 263] width 53 height 8
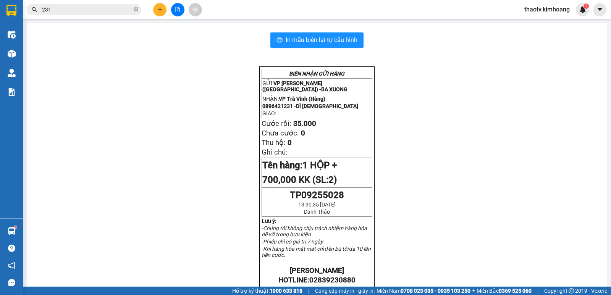
drag, startPoint x: 69, startPoint y: 11, endPoint x: 20, endPoint y: 0, distance: 50.1
click at [20, 0] on html "Kết quả tìm kiếm ( 1078 ) Bộ lọc Mã ĐH Trạng thái Món hàng Thu hộ Tổng cước Chư…" at bounding box center [305, 147] width 611 height 295
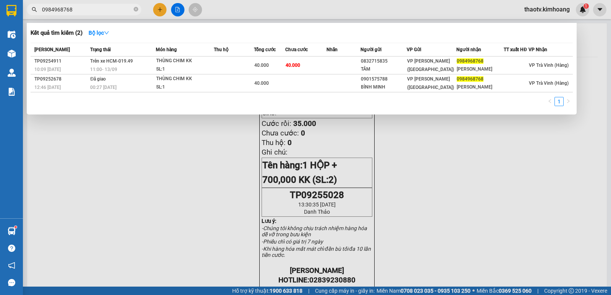
type input "0984968768"
click at [102, 10] on input "0984968768" at bounding box center [87, 9] width 90 height 8
